Goal: Information Seeking & Learning: Learn about a topic

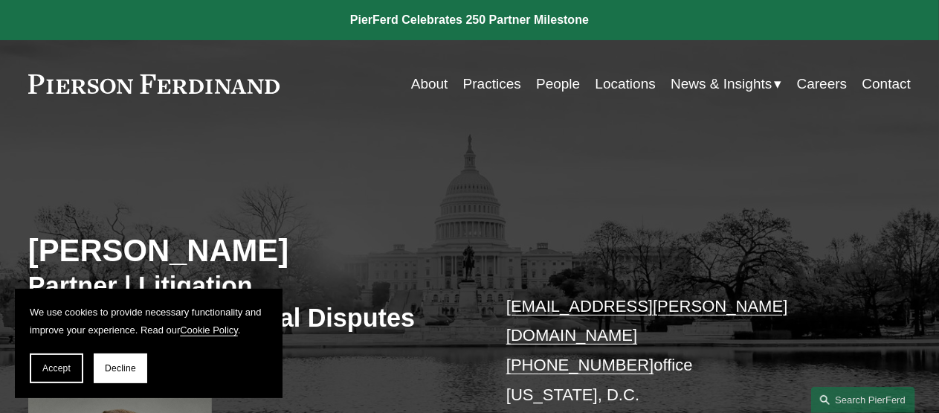
click at [193, 147] on div "[PERSON_NAME] Partner | Litigation Co-Chair, International Disputes [EMAIL_ADDR…" at bounding box center [469, 350] width 939 height 443
click at [115, 373] on button "Decline" at bounding box center [121, 368] width 54 height 30
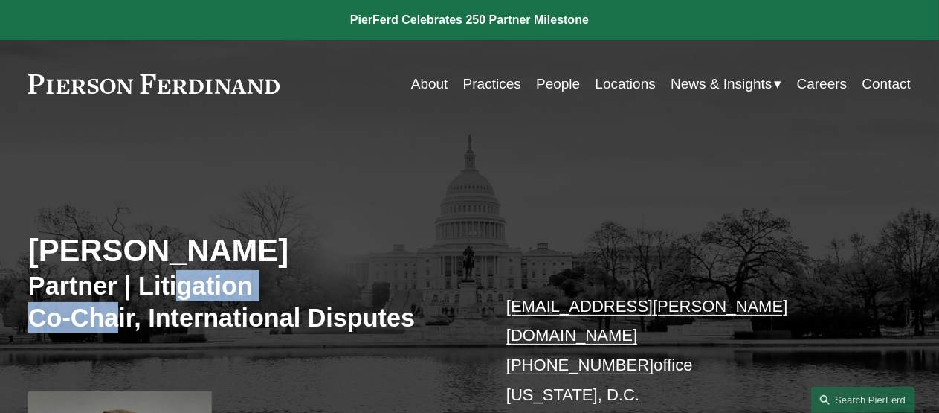
drag, startPoint x: 114, startPoint y: 304, endPoint x: 180, endPoint y: 301, distance: 66.3
click at [180, 301] on h3 "Partner | Litigation Co-Chair, International Disputes" at bounding box center [249, 301] width 442 height 63
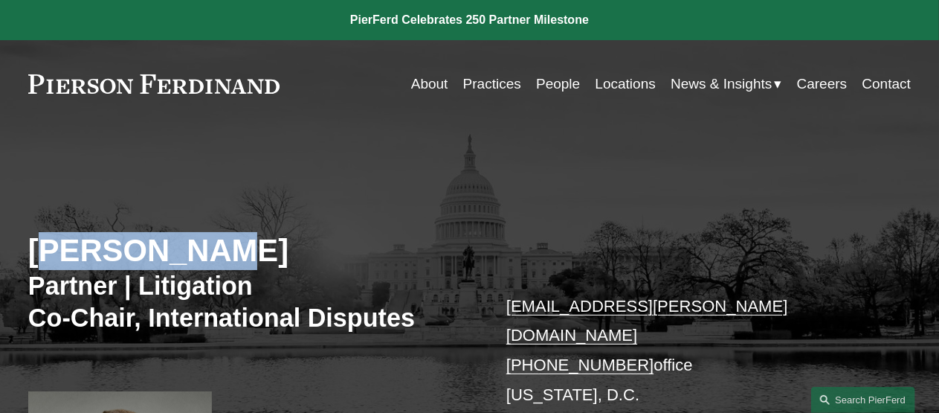
drag, startPoint x: 45, startPoint y: 253, endPoint x: 210, endPoint y: 254, distance: 165.8
click at [210, 254] on h2 "Gene M. Burd" at bounding box center [249, 251] width 442 height 38
click at [160, 250] on h2 "Gene M. Burd" at bounding box center [249, 251] width 442 height 38
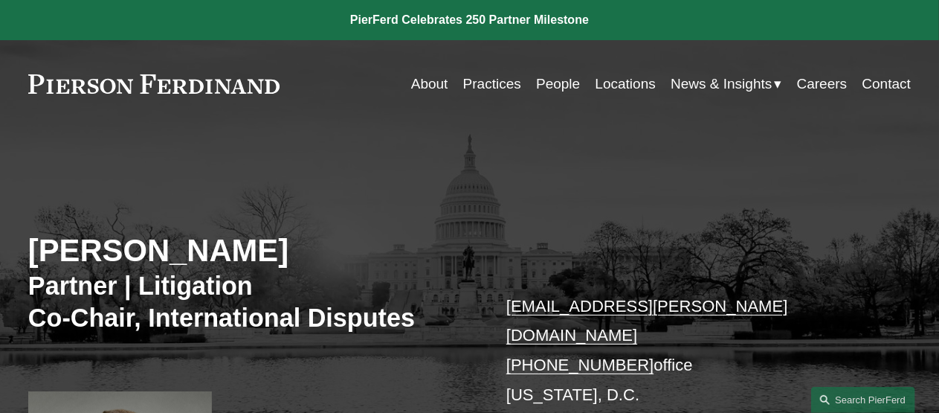
scroll to position [74, 0]
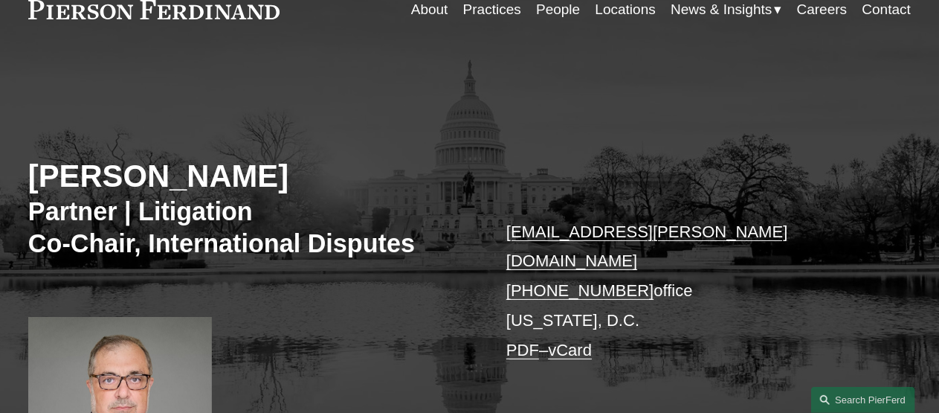
click at [219, 242] on h3 "Partner | Litigation Co-Chair, International Disputes" at bounding box center [249, 227] width 442 height 63
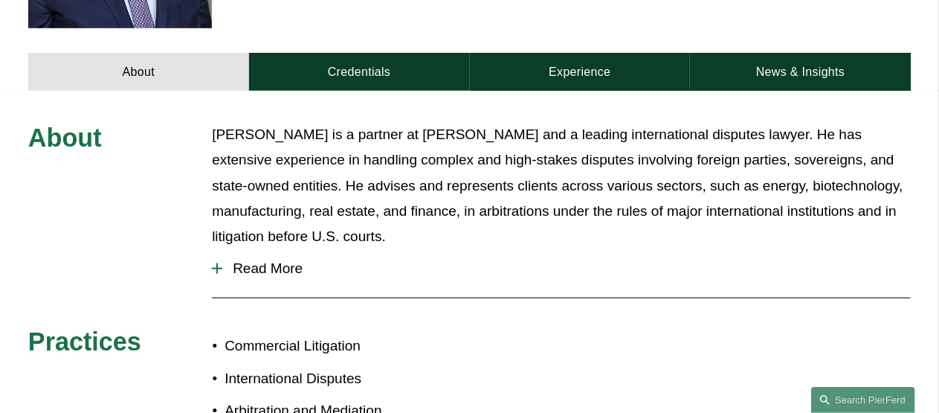
scroll to position [278, 0]
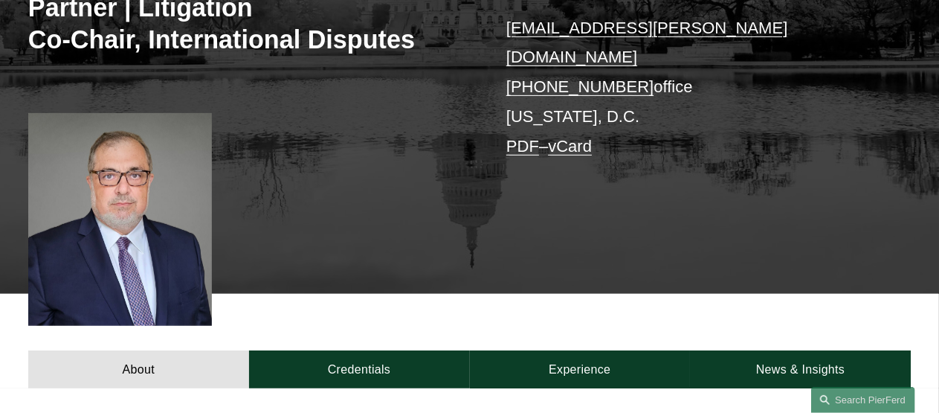
drag, startPoint x: 669, startPoint y: 59, endPoint x: 661, endPoint y: 61, distance: 8.3
click at [661, 61] on p "gene.burd@pierferd.com +1.202.803.5407 office Washington, D.C. PDF – vCard" at bounding box center [690, 87] width 368 height 148
drag, startPoint x: 39, startPoint y: 9, endPoint x: 223, endPoint y: 13, distance: 184.5
click at [223, 13] on h3 "Partner | Litigation Co-Chair, International Disputes" at bounding box center [249, 23] width 442 height 63
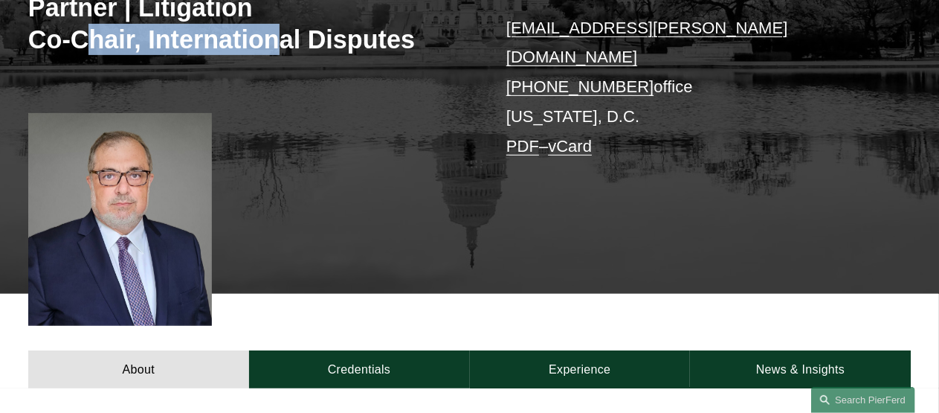
drag, startPoint x: 85, startPoint y: 51, endPoint x: 280, endPoint y: 33, distance: 195.6
click at [280, 33] on h3 "Partner | Litigation Co-Chair, International Disputes" at bounding box center [249, 23] width 442 height 63
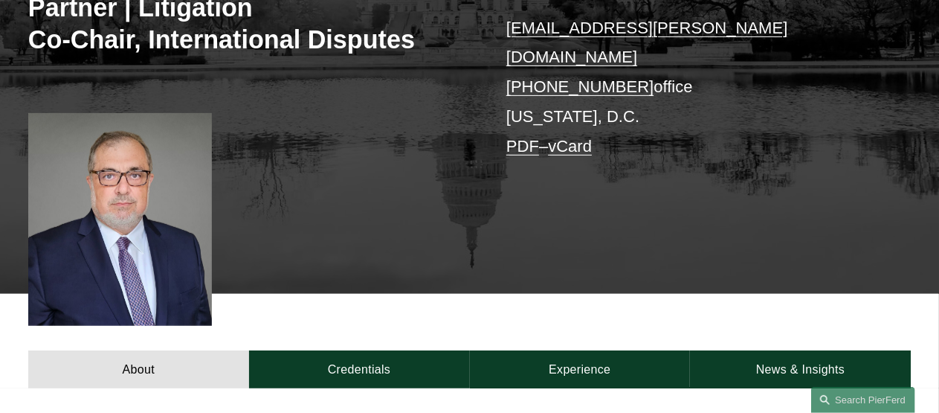
click at [138, 208] on div at bounding box center [120, 219] width 184 height 212
